Goal: Task Accomplishment & Management: Manage account settings

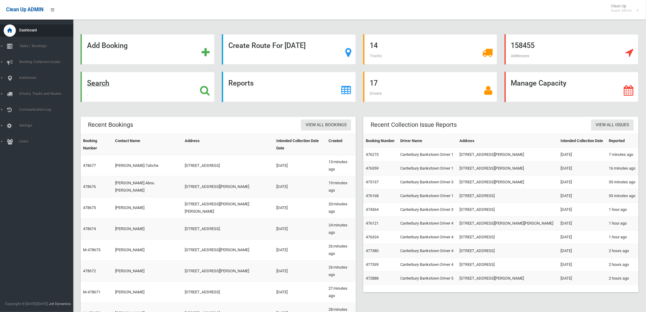
click at [106, 82] on strong "Search" at bounding box center [98, 83] width 22 height 9
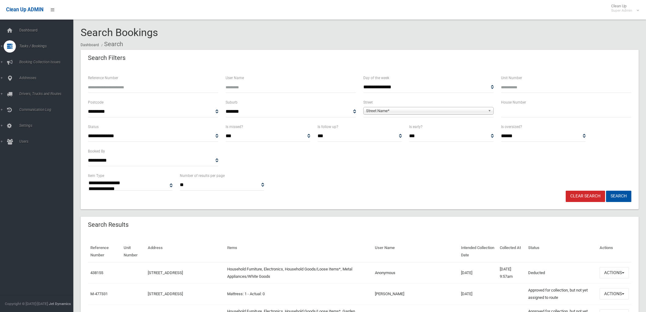
select select
click at [1, 76] on link "Addresses" at bounding box center [39, 78] width 78 height 12
click at [22, 85] on li "Addresses All Addresses Add Address Zones" at bounding box center [39, 91] width 78 height 38
click at [12, 79] on icon at bounding box center [9, 78] width 5 height 12
click at [27, 87] on span "All Addresses" at bounding box center [45, 88] width 56 height 4
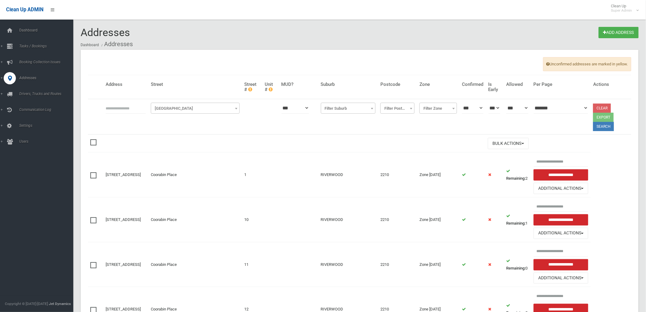
drag, startPoint x: 122, startPoint y: 104, endPoint x: 113, endPoint y: 114, distance: 13.6
click at [122, 104] on input "text" at bounding box center [126, 107] width 40 height 11
type input "*******"
click button at bounding box center [0, 0] width 0 height 0
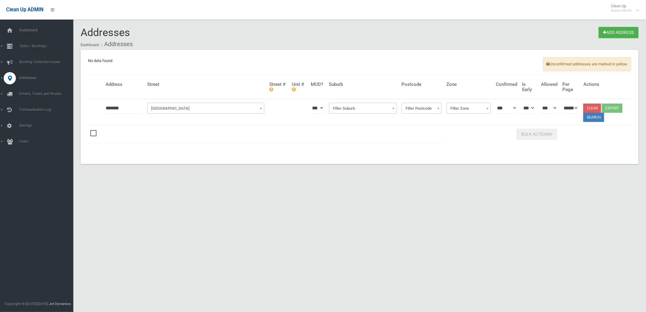
click at [128, 111] on input "*******" at bounding box center [124, 107] width 37 height 11
type input "*******"
click button at bounding box center [0, 0] width 0 height 0
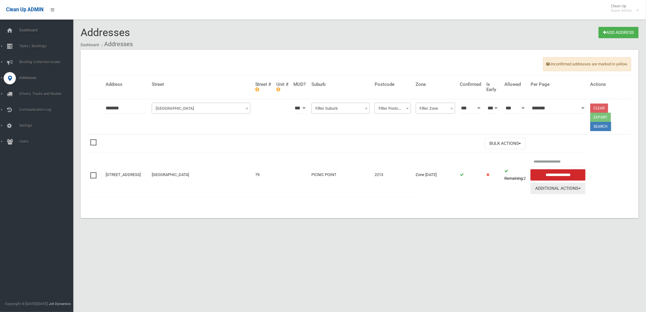
click at [581, 187] on button "Additional Actions" at bounding box center [557, 187] width 55 height 11
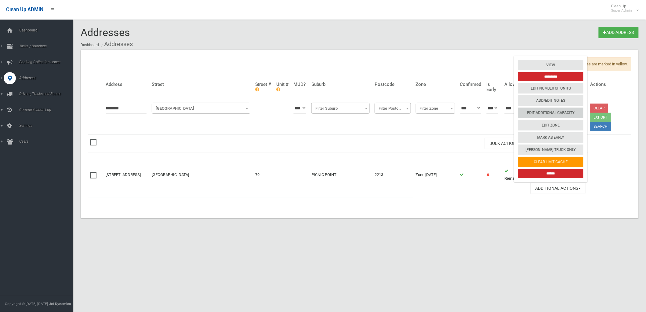
click at [552, 114] on link "Edit Additional Capacity" at bounding box center [550, 113] width 65 height 10
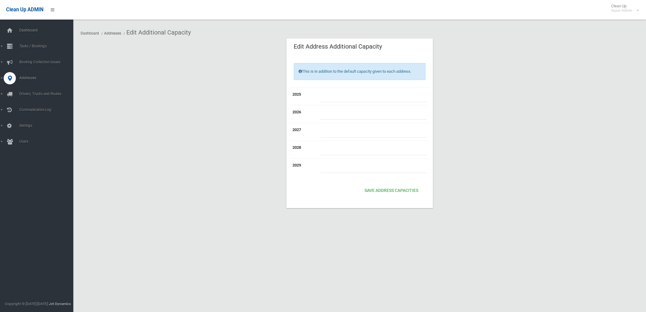
click at [355, 95] on input "number" at bounding box center [373, 96] width 106 height 11
type input "*"
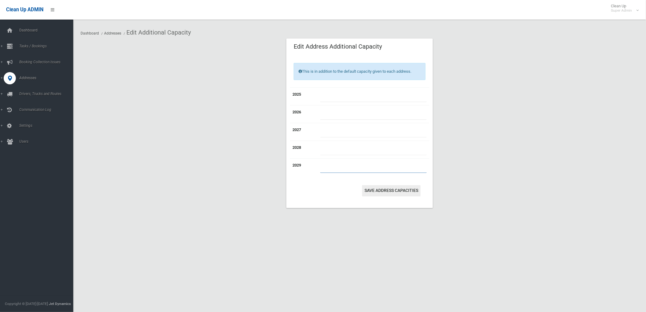
type input "*"
click at [382, 188] on button "Save Address capacities" at bounding box center [391, 190] width 59 height 11
